Goal: Find specific page/section: Find specific page/section

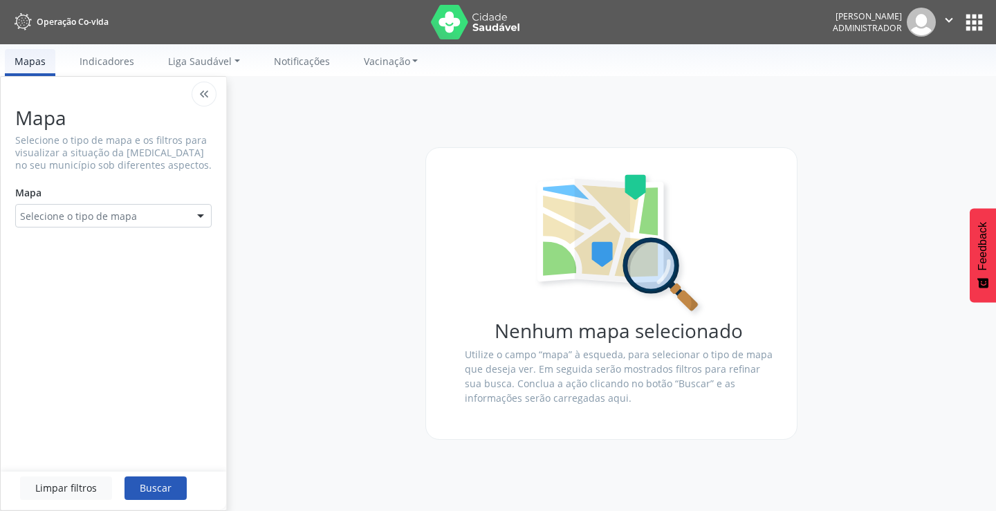
click at [979, 28] on button "apps" at bounding box center [974, 22] width 24 height 24
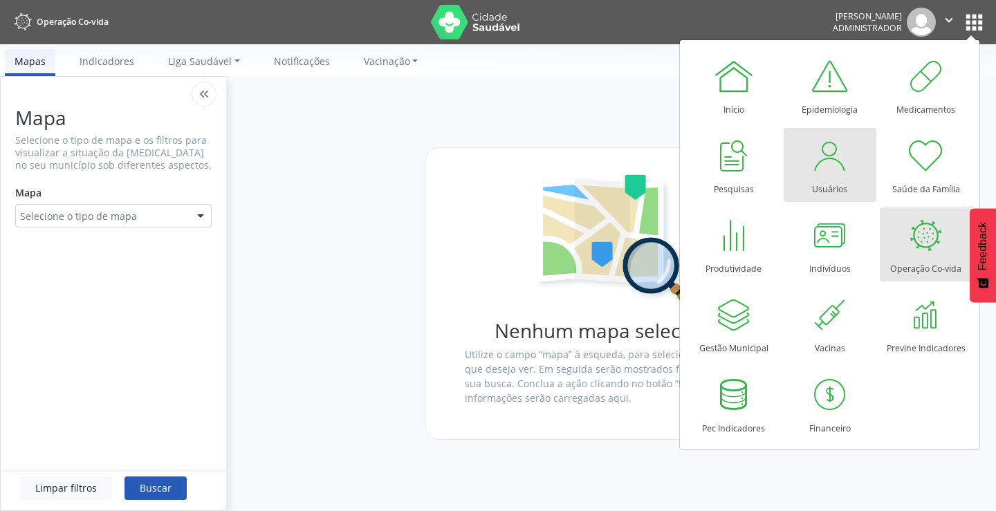
click at [825, 184] on div "Usuários" at bounding box center [829, 185] width 35 height 19
click at [822, 183] on div "Usuários" at bounding box center [829, 185] width 35 height 19
click at [819, 179] on div "Usuários" at bounding box center [829, 185] width 35 height 19
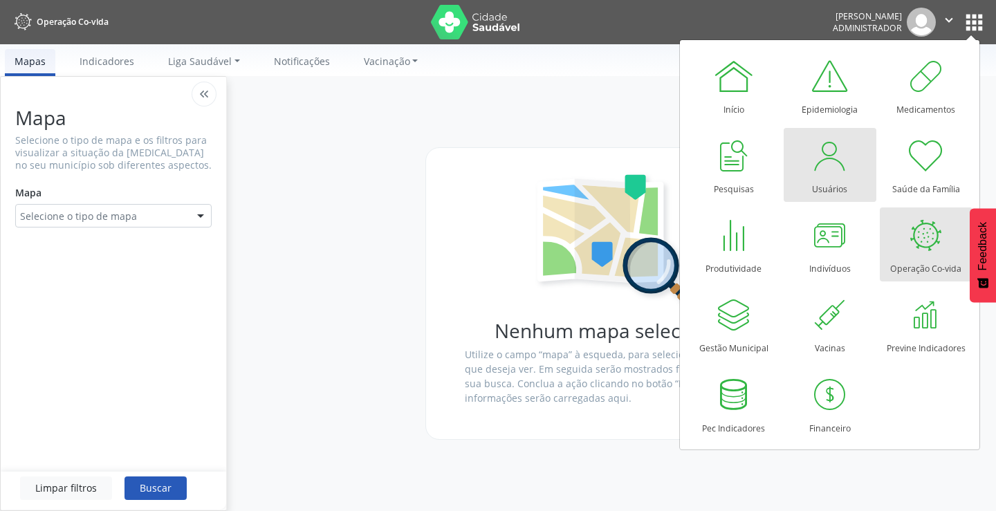
click at [837, 167] on div at bounding box center [831, 156] width 42 height 42
click at [836, 167] on div at bounding box center [831, 156] width 42 height 42
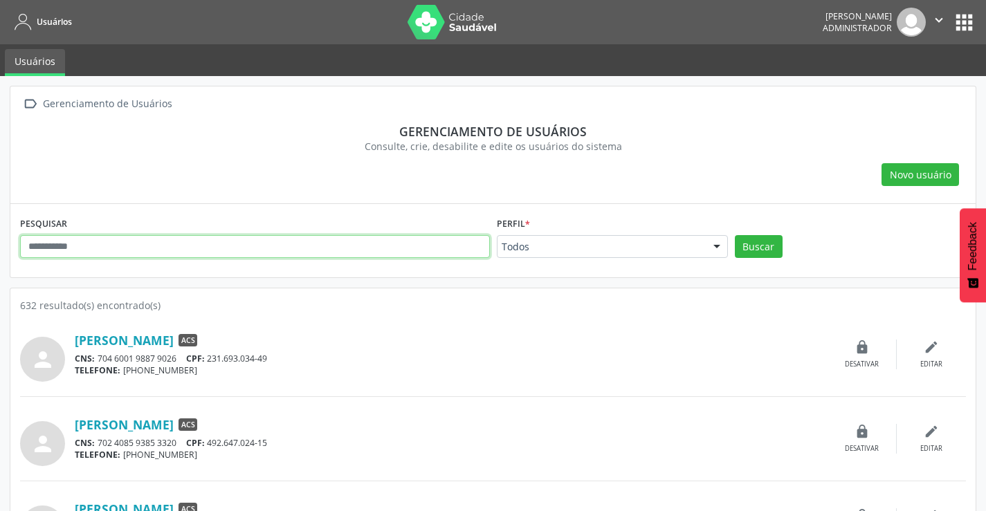
click at [149, 244] on input "text" at bounding box center [255, 247] width 470 height 24
type input "*****"
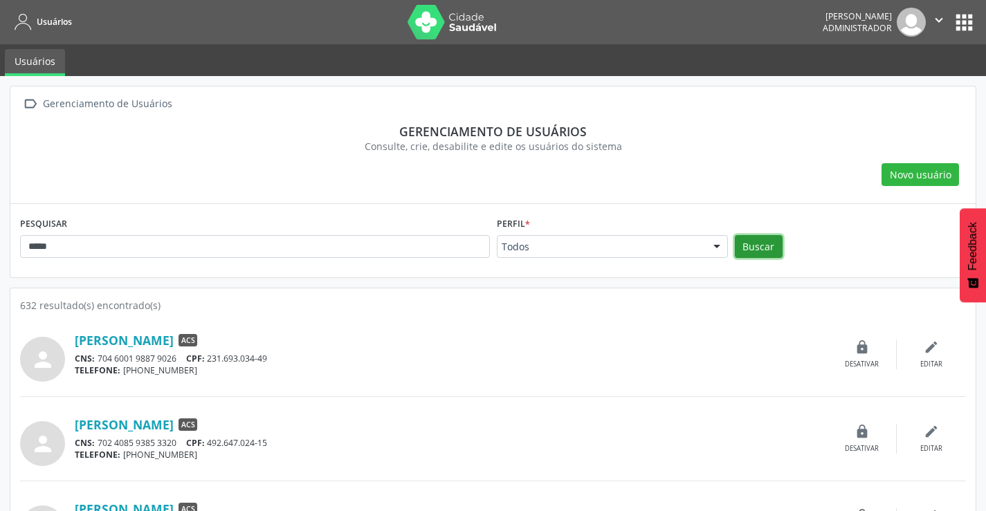
click at [750, 250] on button "Buscar" at bounding box center [759, 247] width 48 height 24
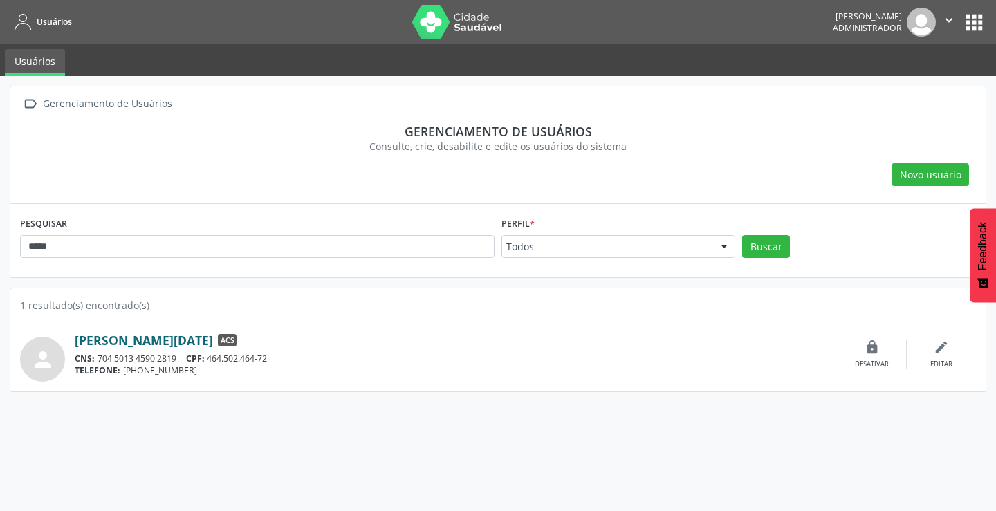
click at [175, 339] on link "[PERSON_NAME][DATE]" at bounding box center [144, 340] width 138 height 15
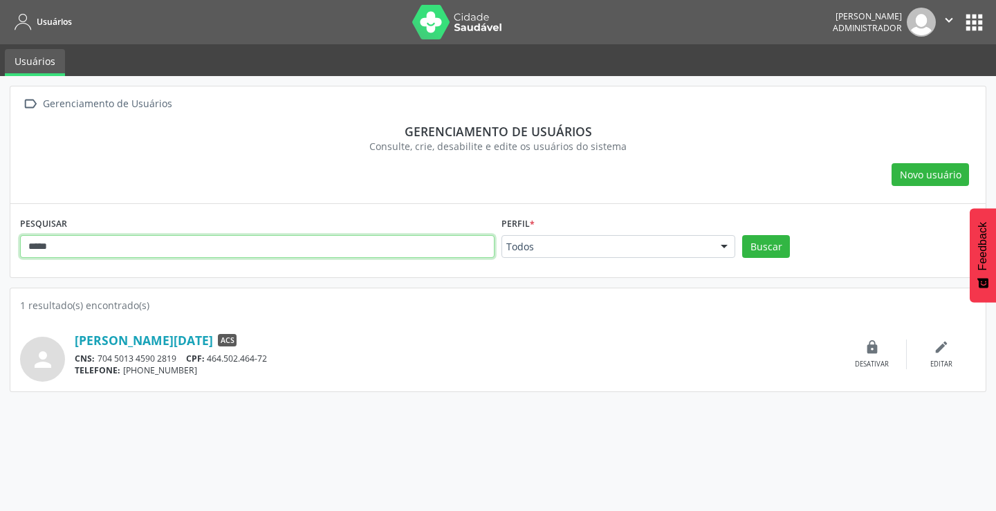
drag, startPoint x: 75, startPoint y: 250, endPoint x: 0, endPoint y: 262, distance: 76.4
click at [0, 262] on div " Gerenciamento de Usuários Gerenciamento de usuários Consulte, crie, desabilit…" at bounding box center [498, 293] width 996 height 435
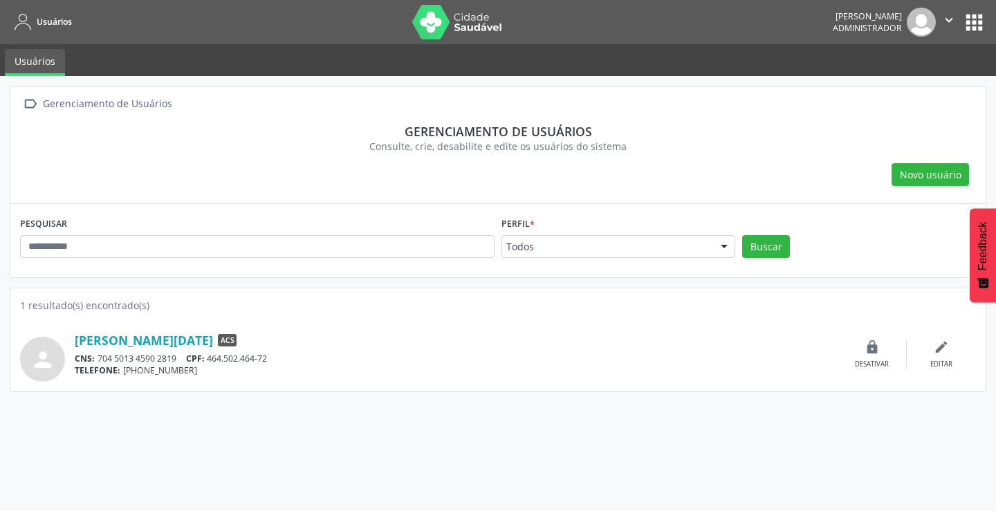
click at [416, 12] on img at bounding box center [457, 22] width 90 height 35
